Goal: Book appointment/travel/reservation

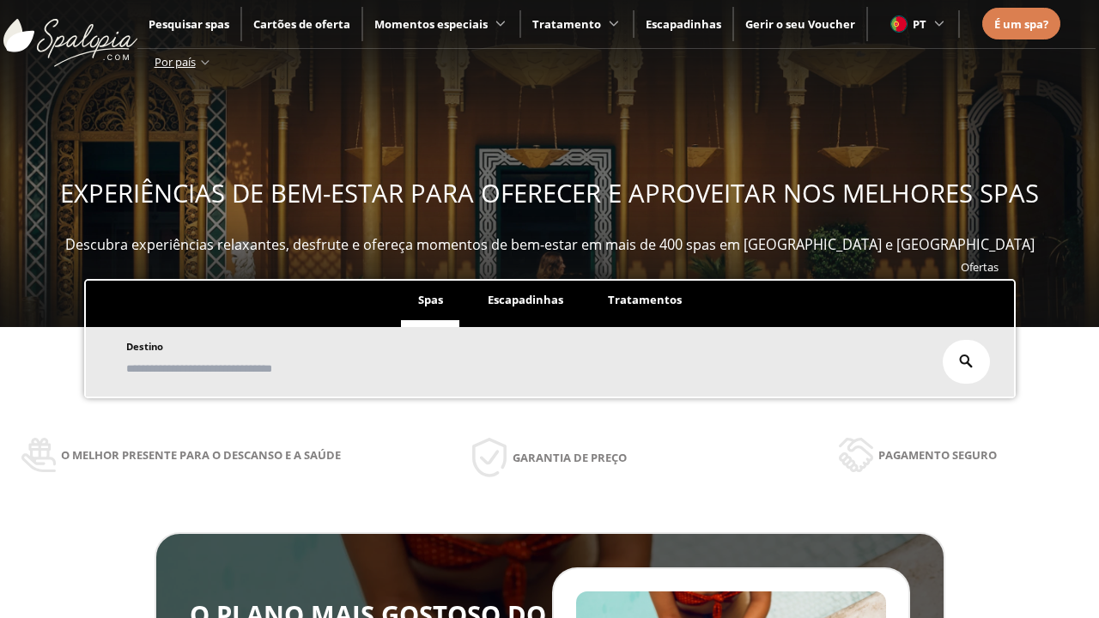
click at [525, 292] on span "Escapadinhas" at bounding box center [526, 299] width 76 height 15
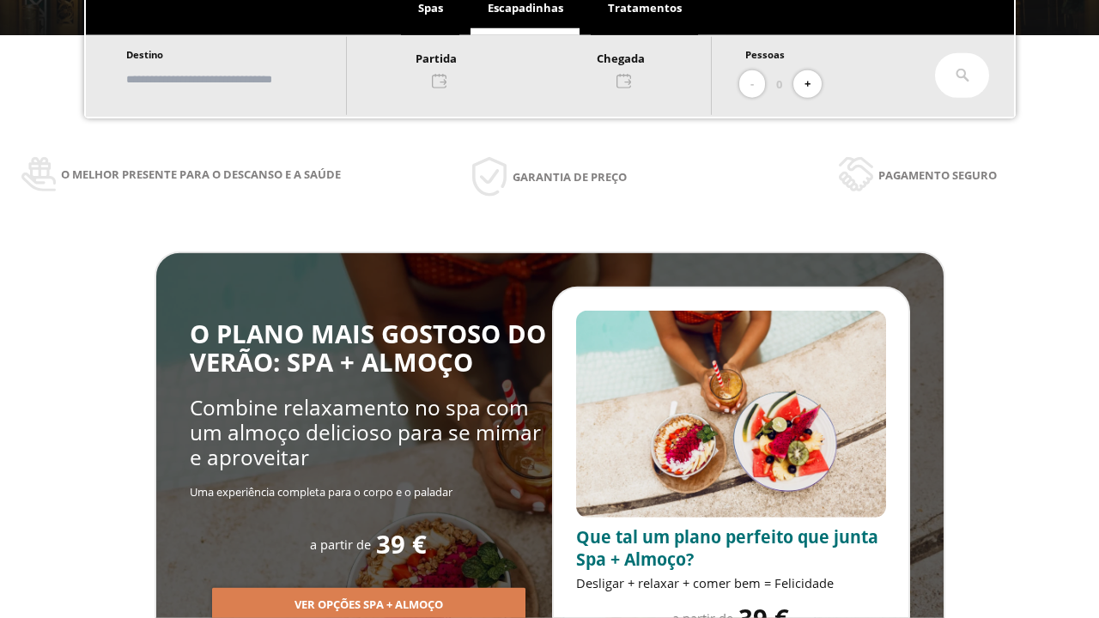
click at [242, 79] on input "text" at bounding box center [228, 79] width 214 height 30
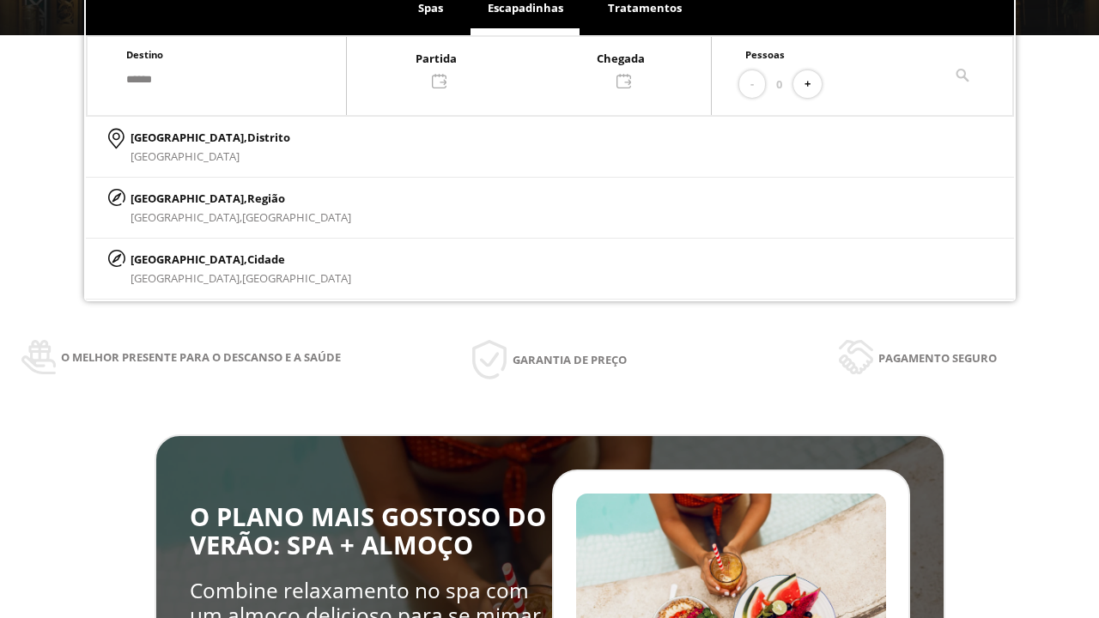
type input "******"
click at [172, 258] on p "[GEOGRAPHIC_DATA], Cidade" at bounding box center [240, 259] width 221 height 19
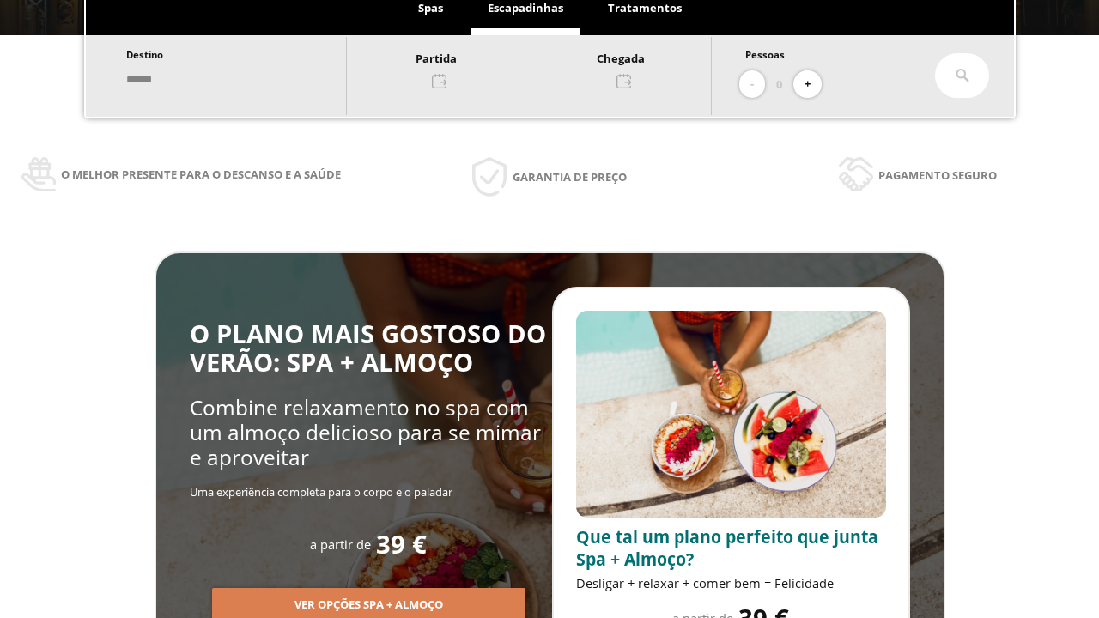
click at [546, 68] on div at bounding box center [529, 68] width 364 height 41
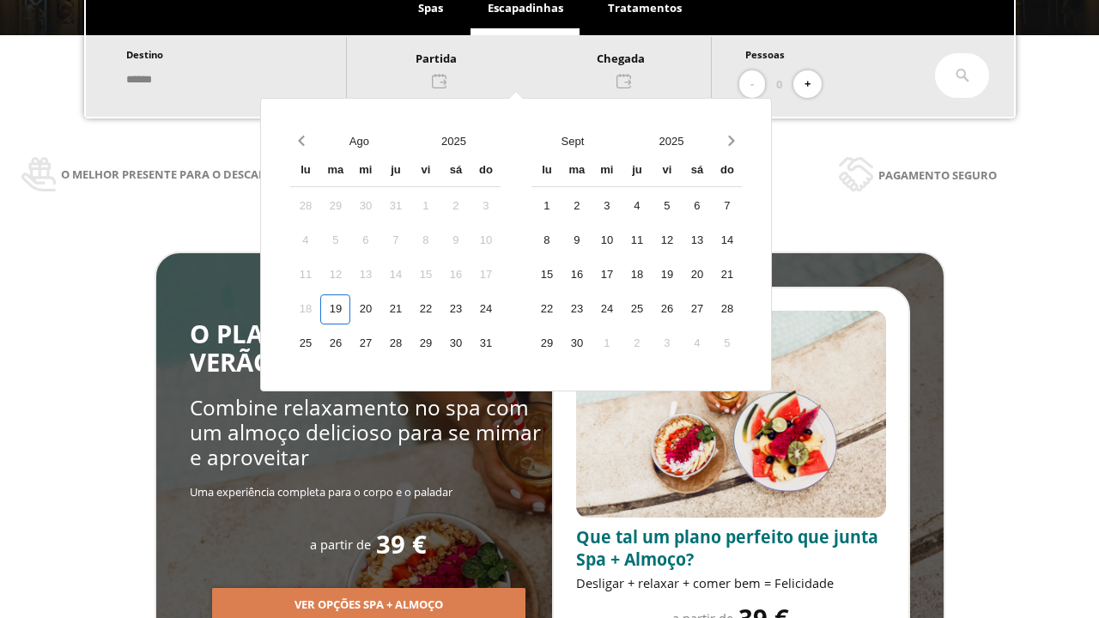
click at [410, 309] on div "21" at bounding box center [395, 309] width 30 height 30
click at [440, 309] on div "22" at bounding box center [425, 309] width 30 height 30
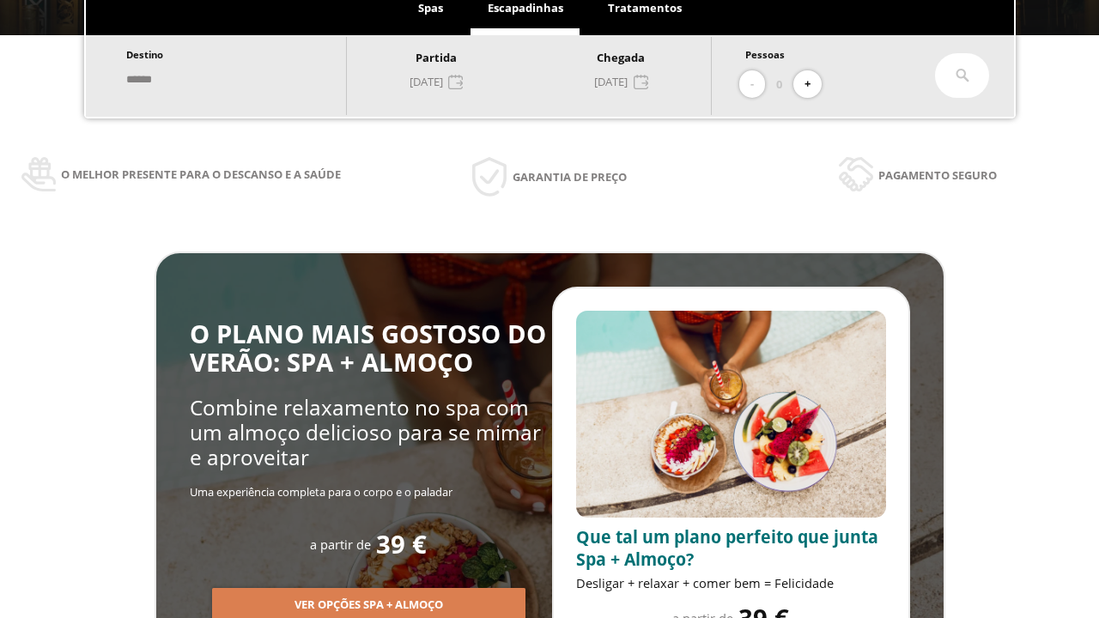
click at [813, 84] on button "+" at bounding box center [807, 84] width 28 height 28
click at [962, 76] on icon at bounding box center [962, 76] width 14 height 14
